Goal: Task Accomplishment & Management: Manage account settings

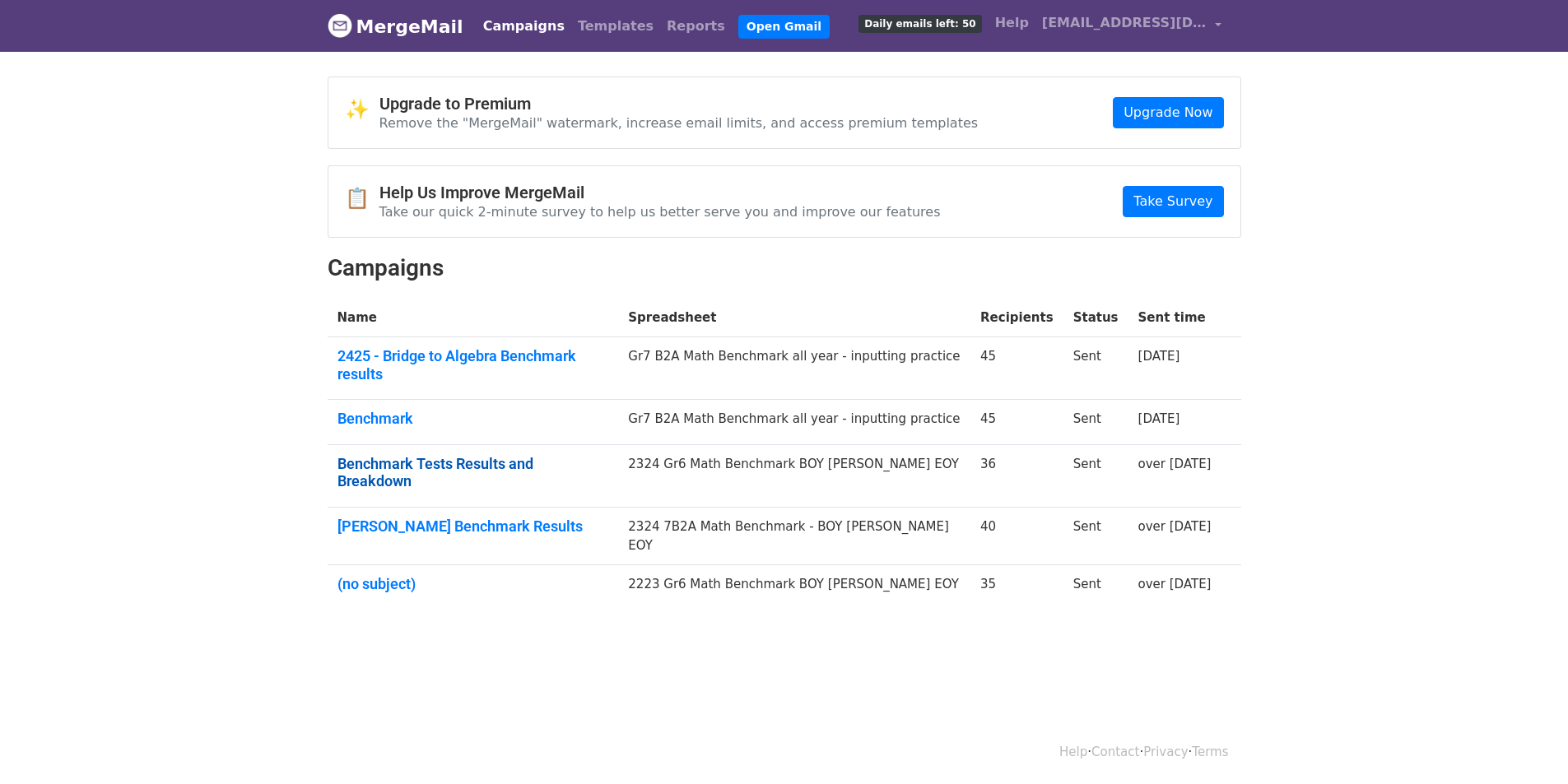
click at [376, 455] on link "Benchmark Tests Results and Breakdown" at bounding box center [472, 472] width 272 height 36
click at [390, 575] on link "(no subject)" at bounding box center [472, 584] width 272 height 18
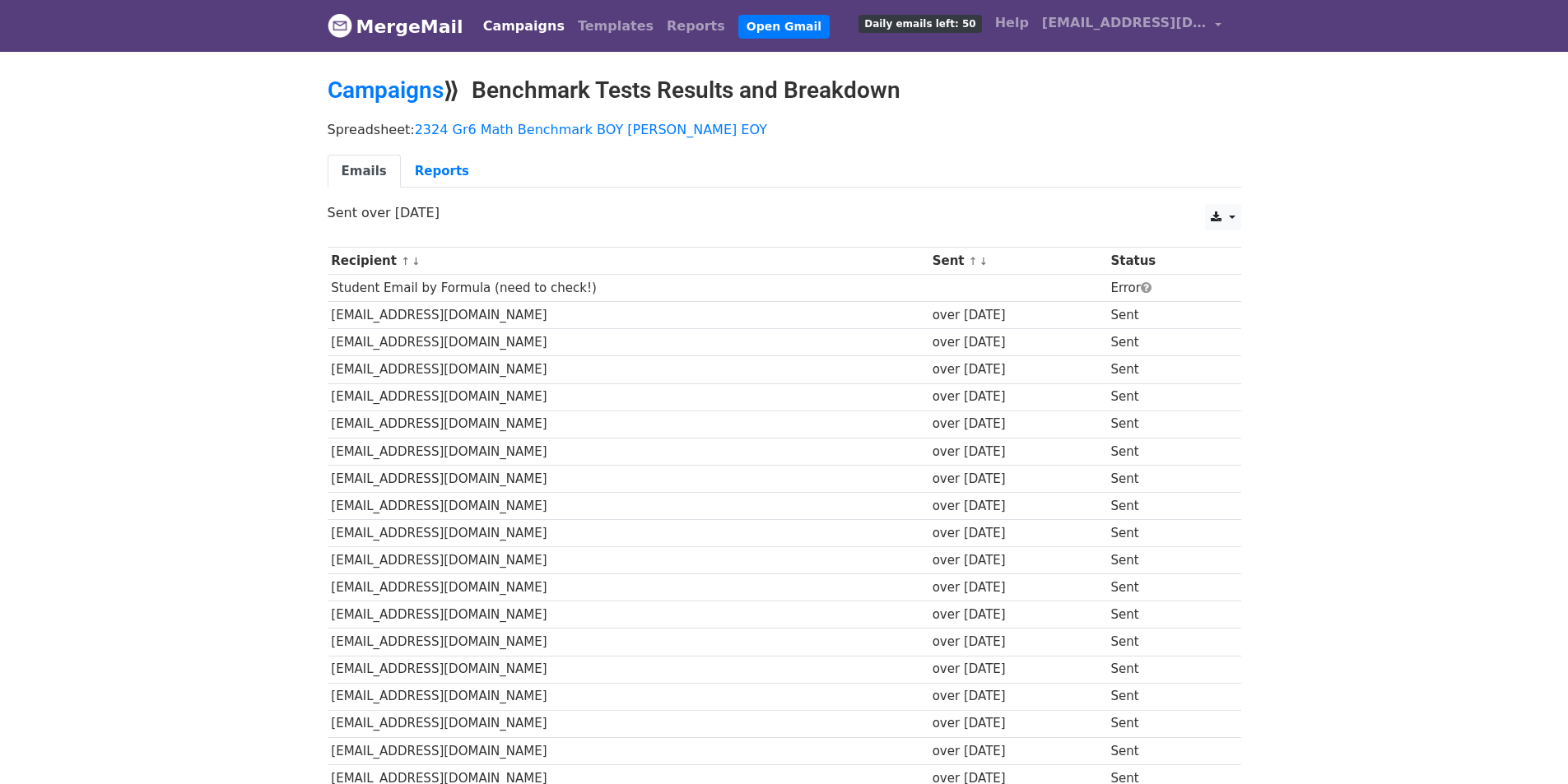
click at [457, 294] on td "Student Email by Formula (need to check!)" at bounding box center [628, 288] width 600 height 27
click at [433, 165] on link "Reports" at bounding box center [441, 171] width 82 height 34
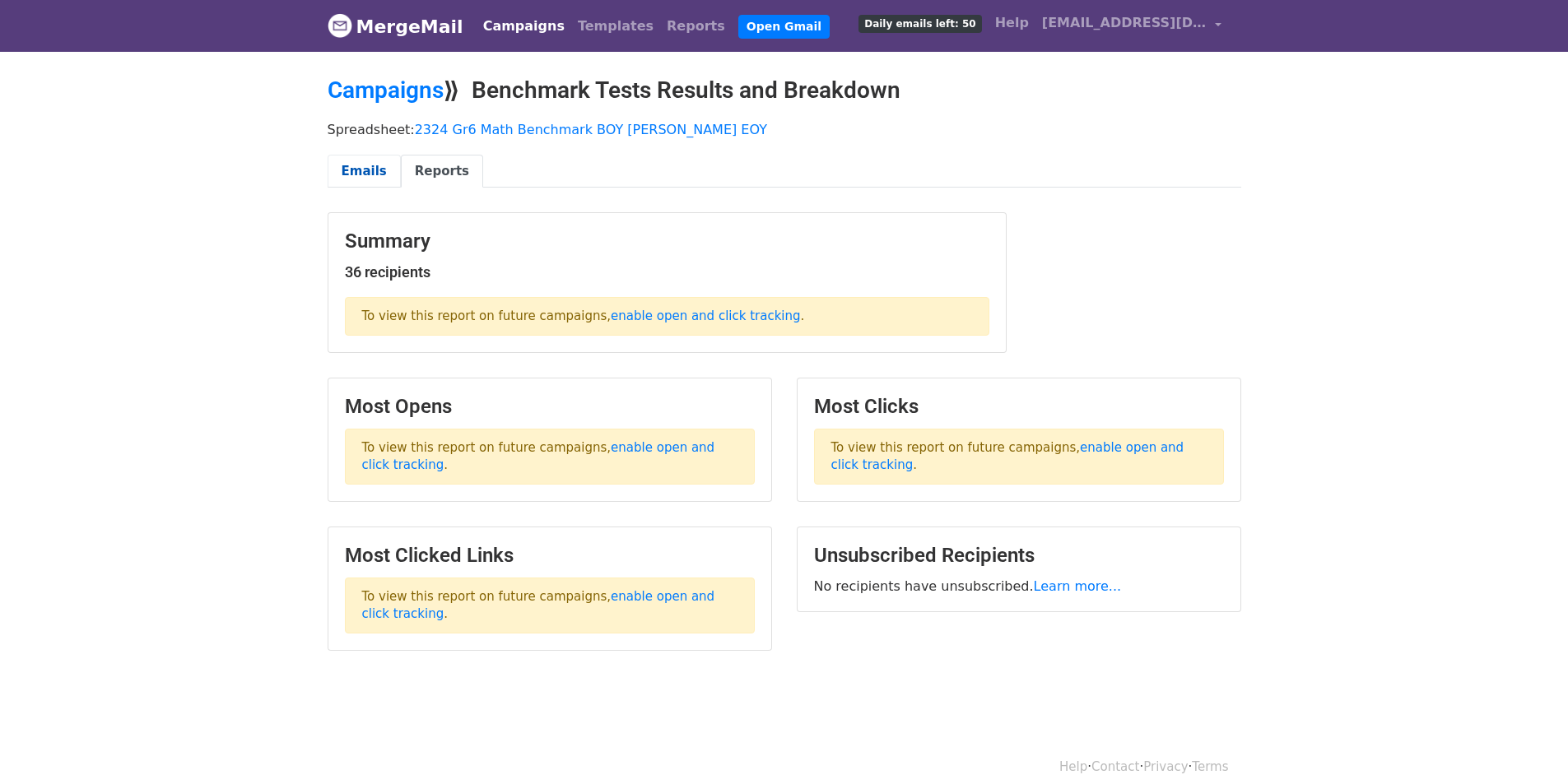
click at [363, 173] on link "Emails" at bounding box center [364, 171] width 73 height 34
click at [359, 175] on link "Emails" at bounding box center [364, 171] width 73 height 34
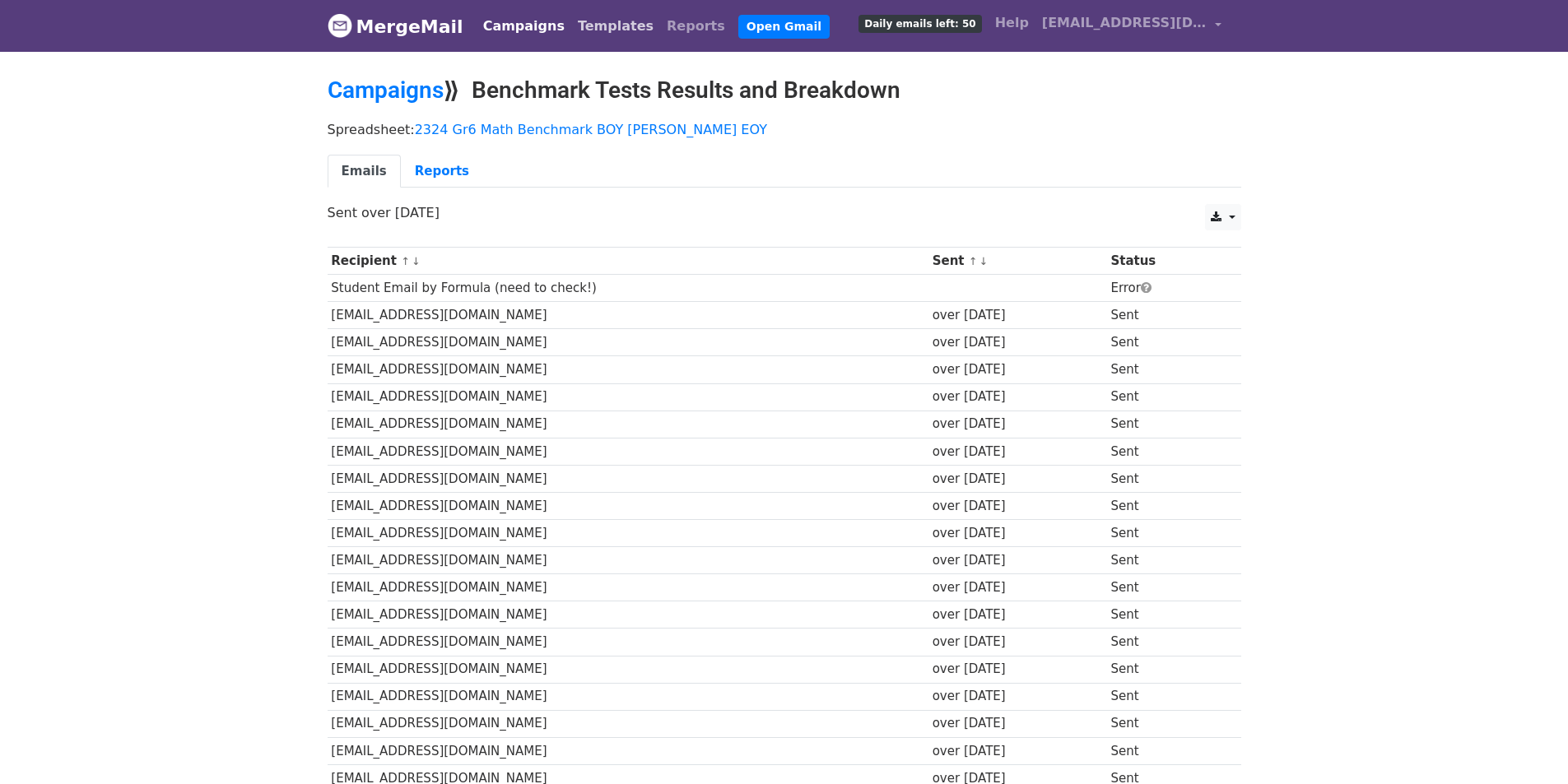
click at [589, 17] on link "Templates" at bounding box center [616, 25] width 88 height 33
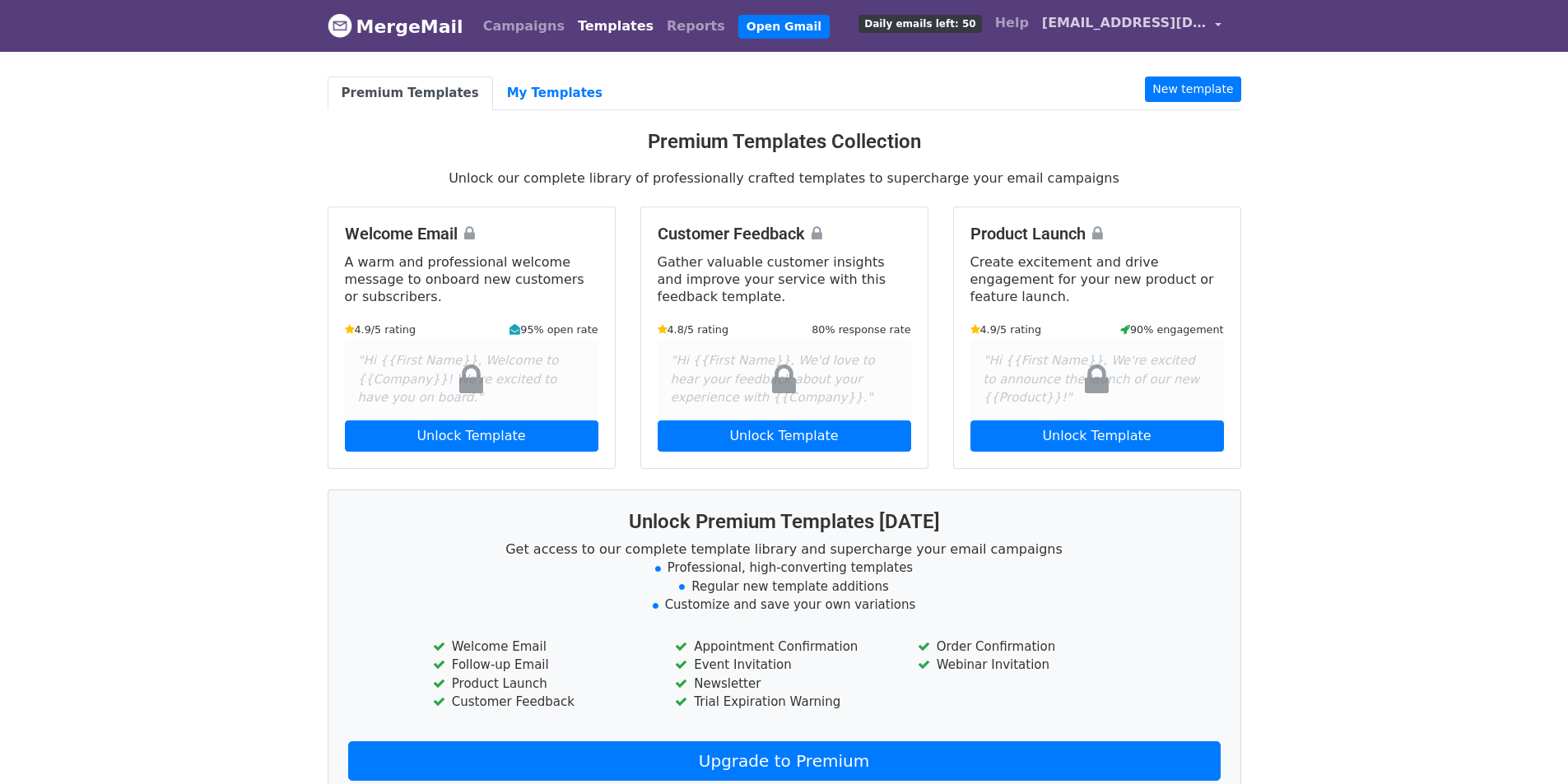
click at [1136, 28] on span "[EMAIL_ADDRESS][DOMAIN_NAME]" at bounding box center [1124, 23] width 165 height 20
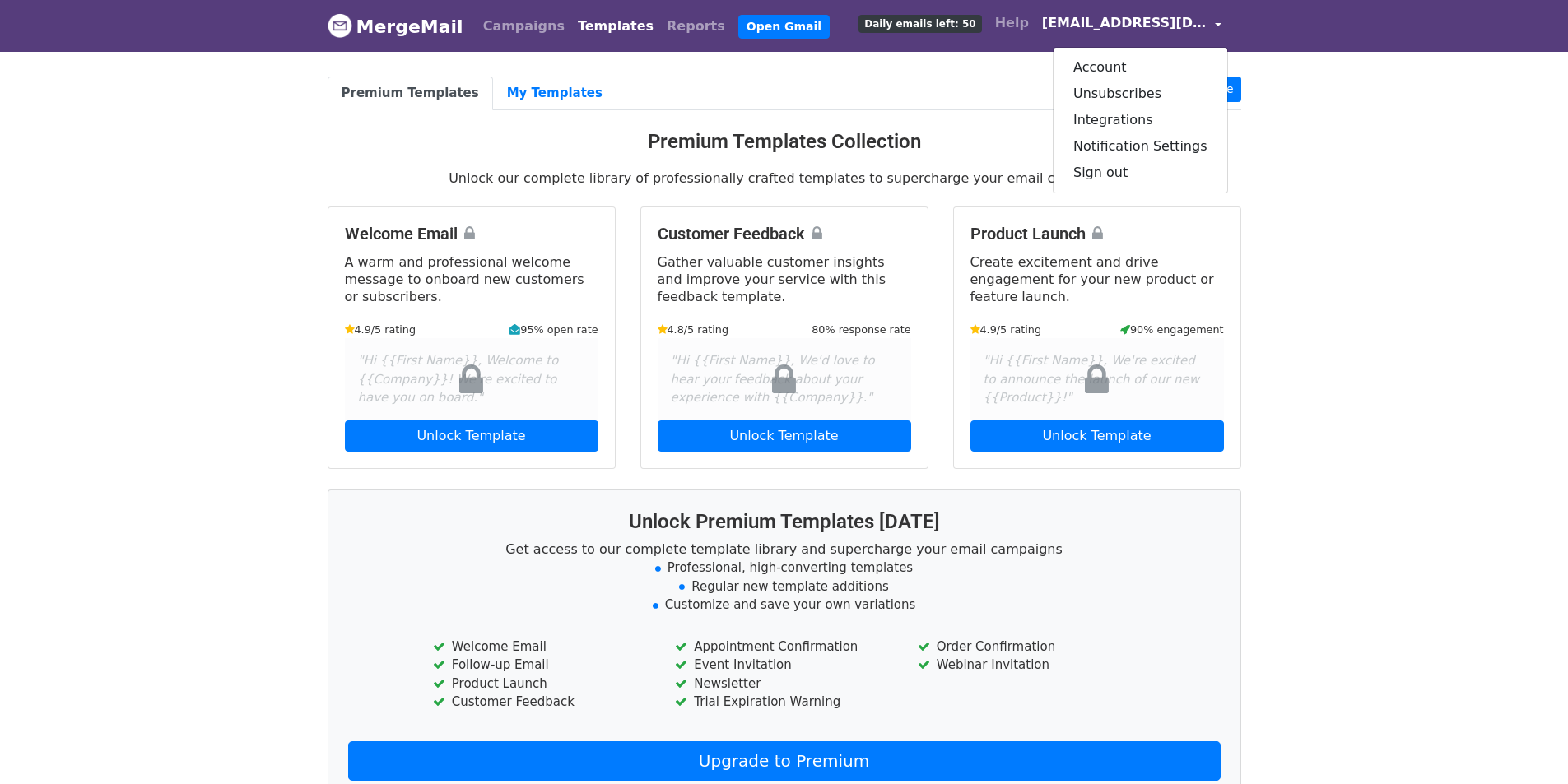
click at [924, 84] on ul "Premium Templates My Templates New template" at bounding box center [784, 93] width 913 height 34
